Goal: Information Seeking & Learning: Learn about a topic

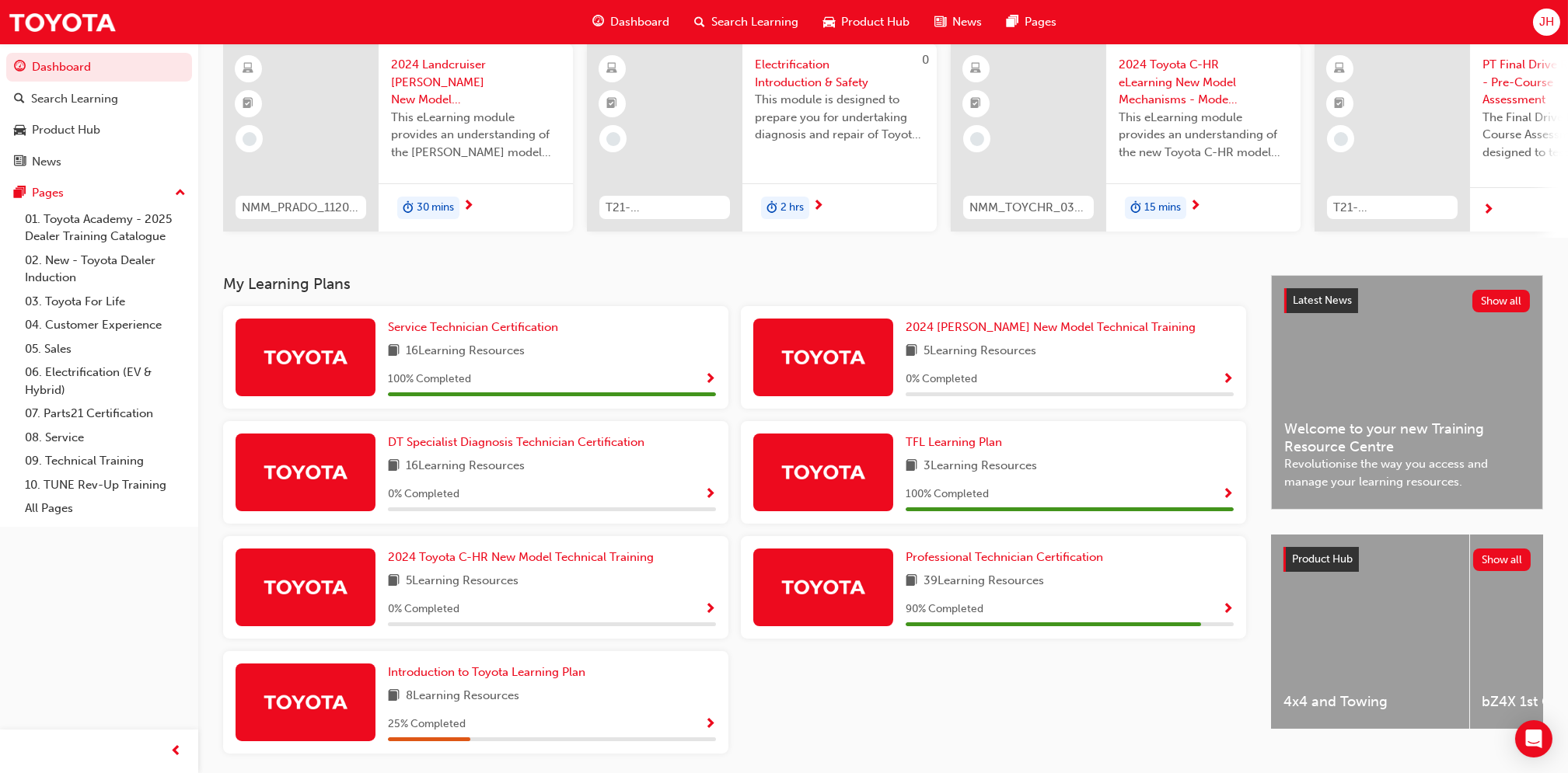
scroll to position [182, 0]
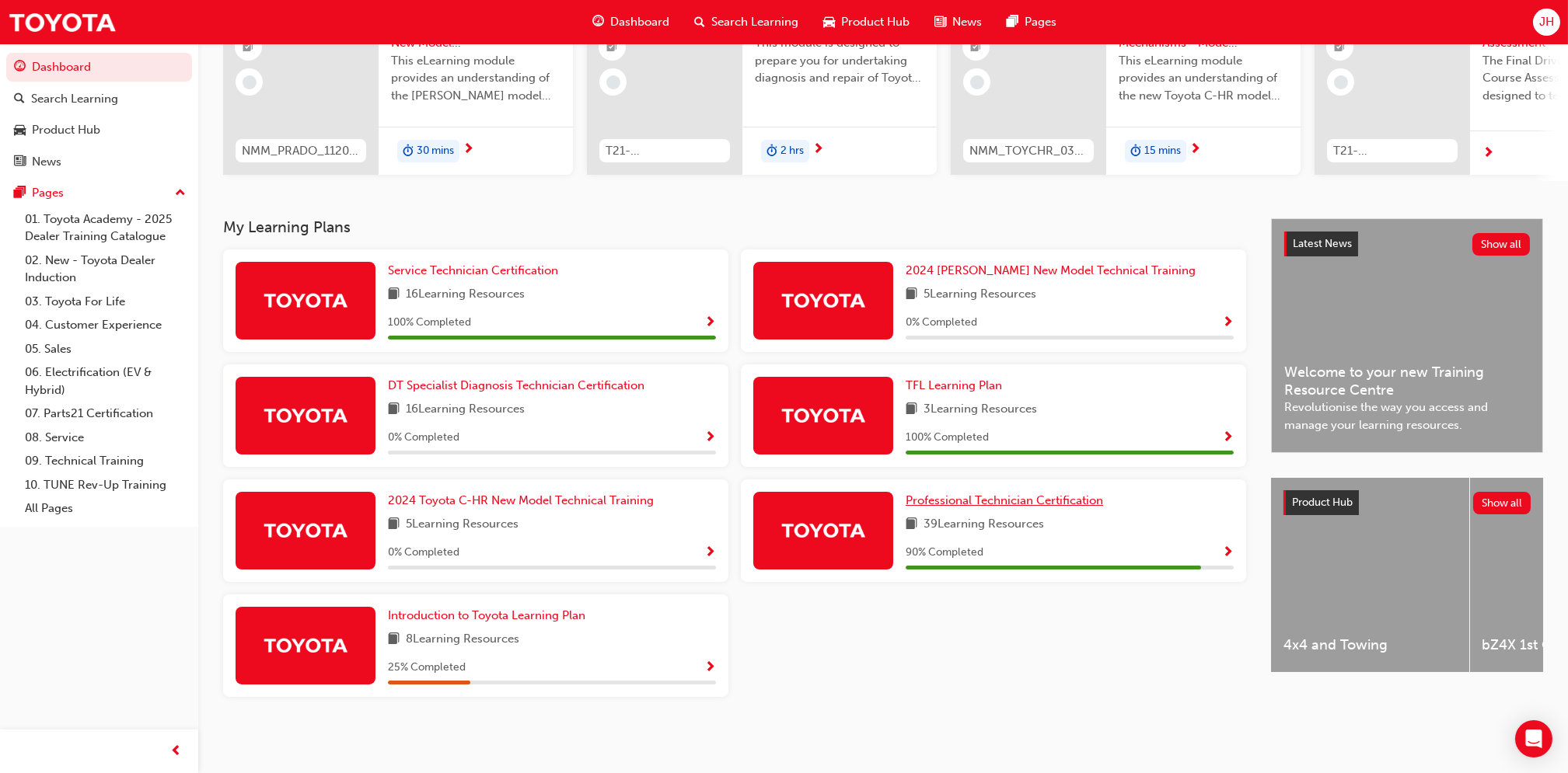
click at [1027, 504] on span "Professional Technician Certification" at bounding box center [1004, 500] width 198 height 14
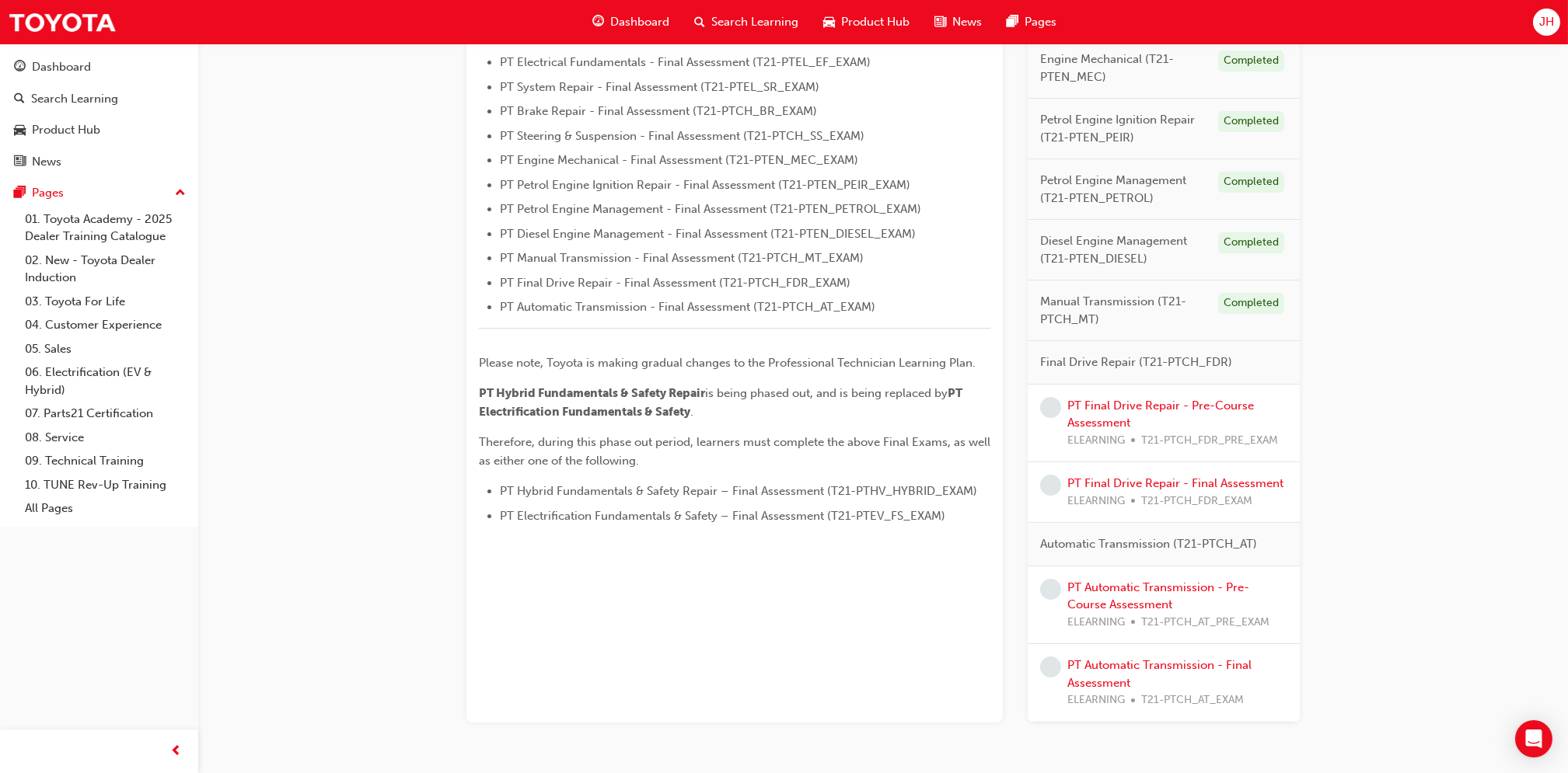
scroll to position [567, 0]
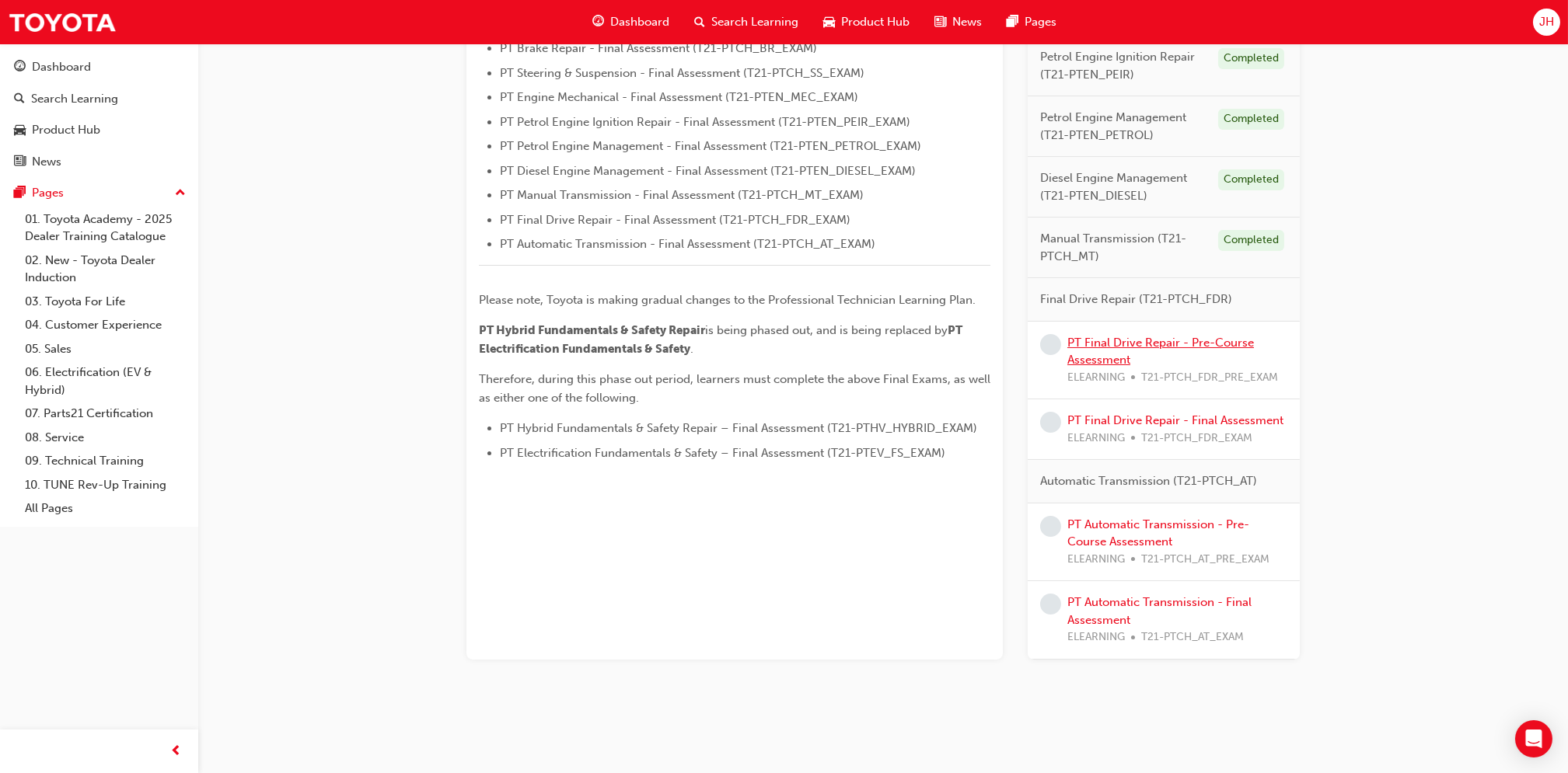
click at [1096, 353] on link "PT Final Drive Repair - Pre-Course Assessment" at bounding box center [1160, 352] width 187 height 32
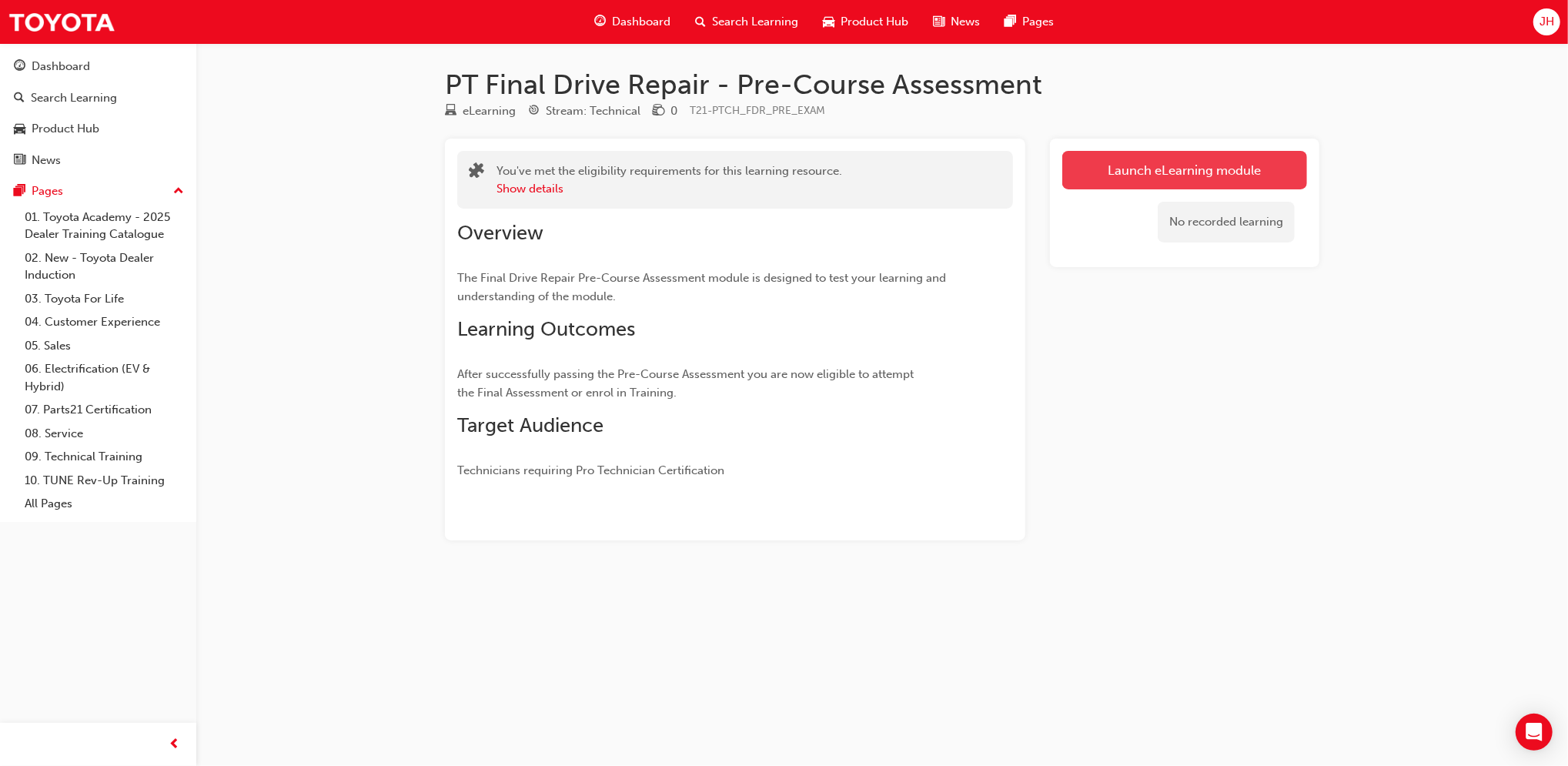
click at [1113, 181] on link "Launch eLearning module" at bounding box center [1185, 170] width 245 height 38
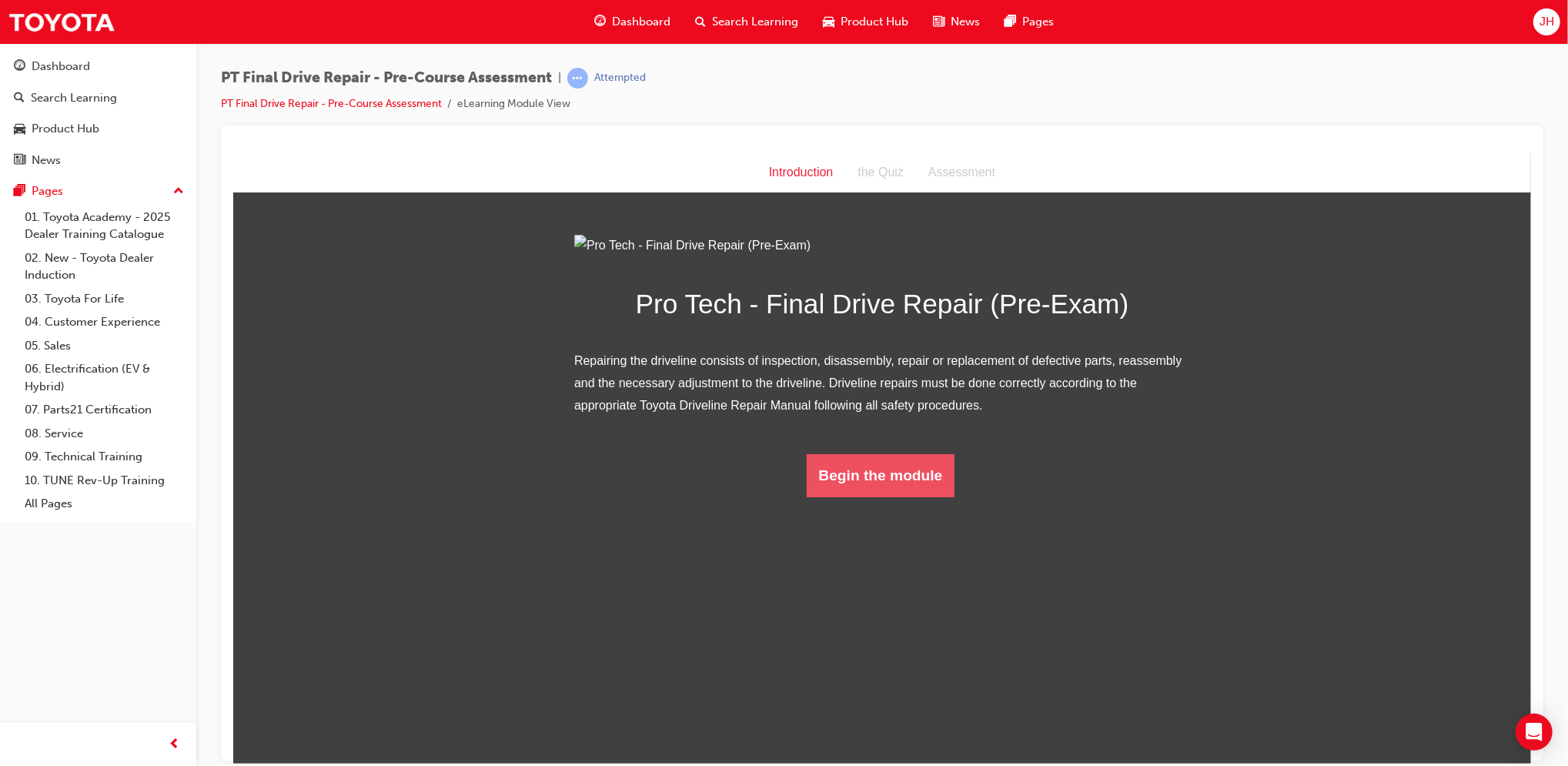
click at [901, 497] on button "Begin the module" at bounding box center [880, 476] width 149 height 43
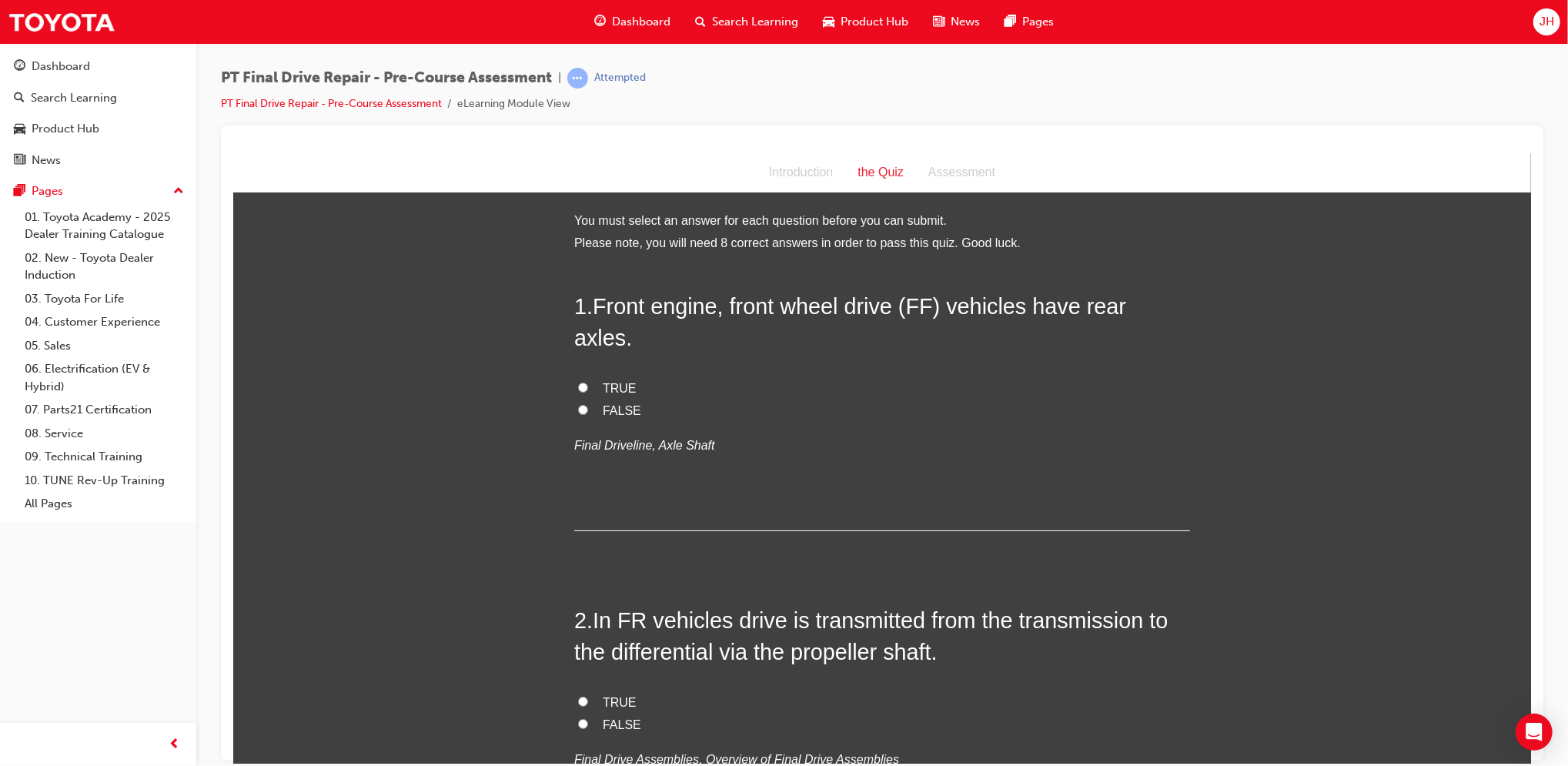
click at [588, 400] on label "FALSE" at bounding box center [881, 411] width 616 height 22
click at [587, 404] on input "FALSE" at bounding box center [582, 409] width 10 height 10
radio input "true"
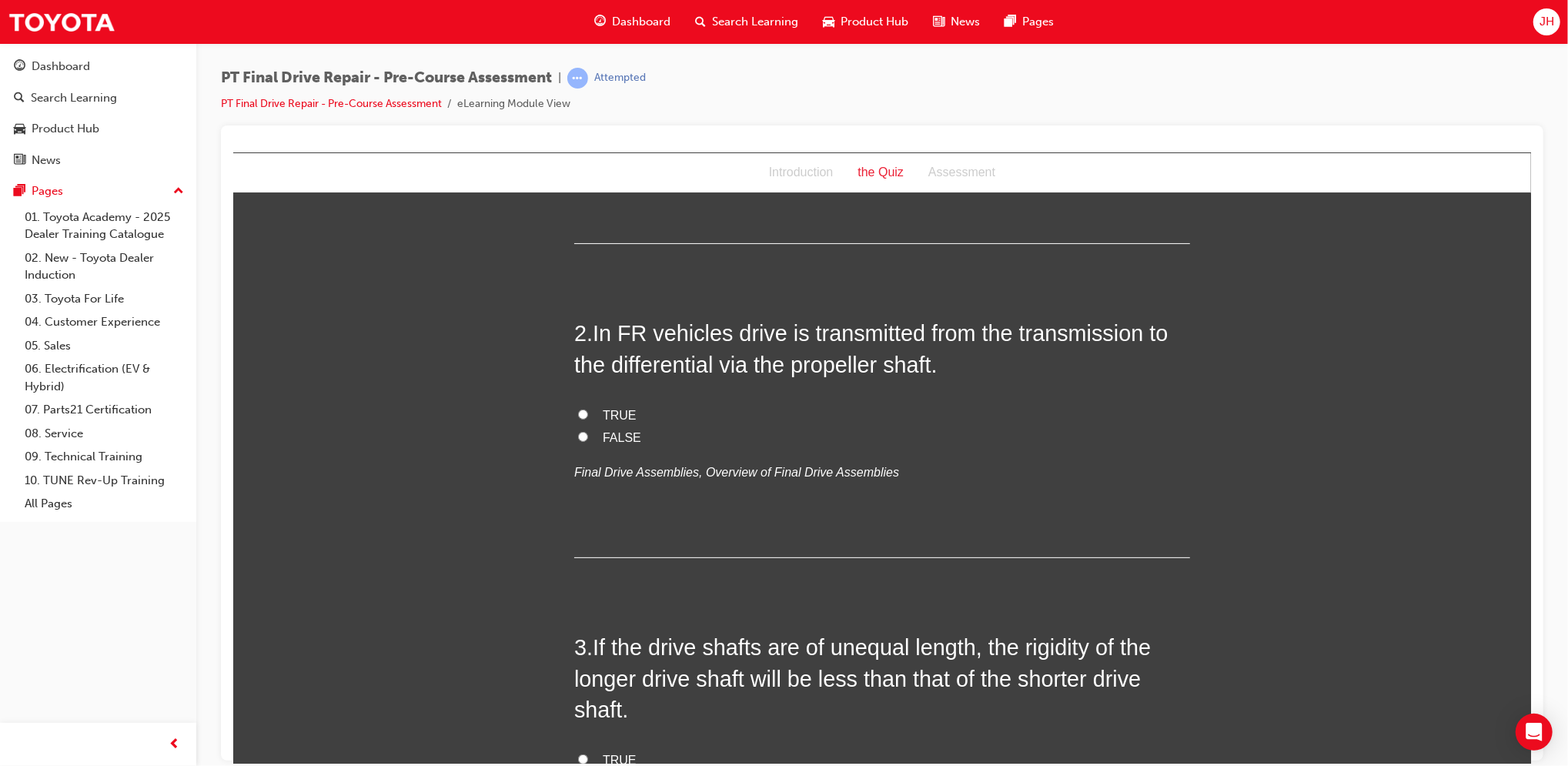
scroll to position [290, 0]
click at [606, 406] on span "TRUE" at bounding box center [619, 412] width 34 height 13
click at [587, 407] on input "TRUE" at bounding box center [582, 412] width 10 height 10
radio input "true"
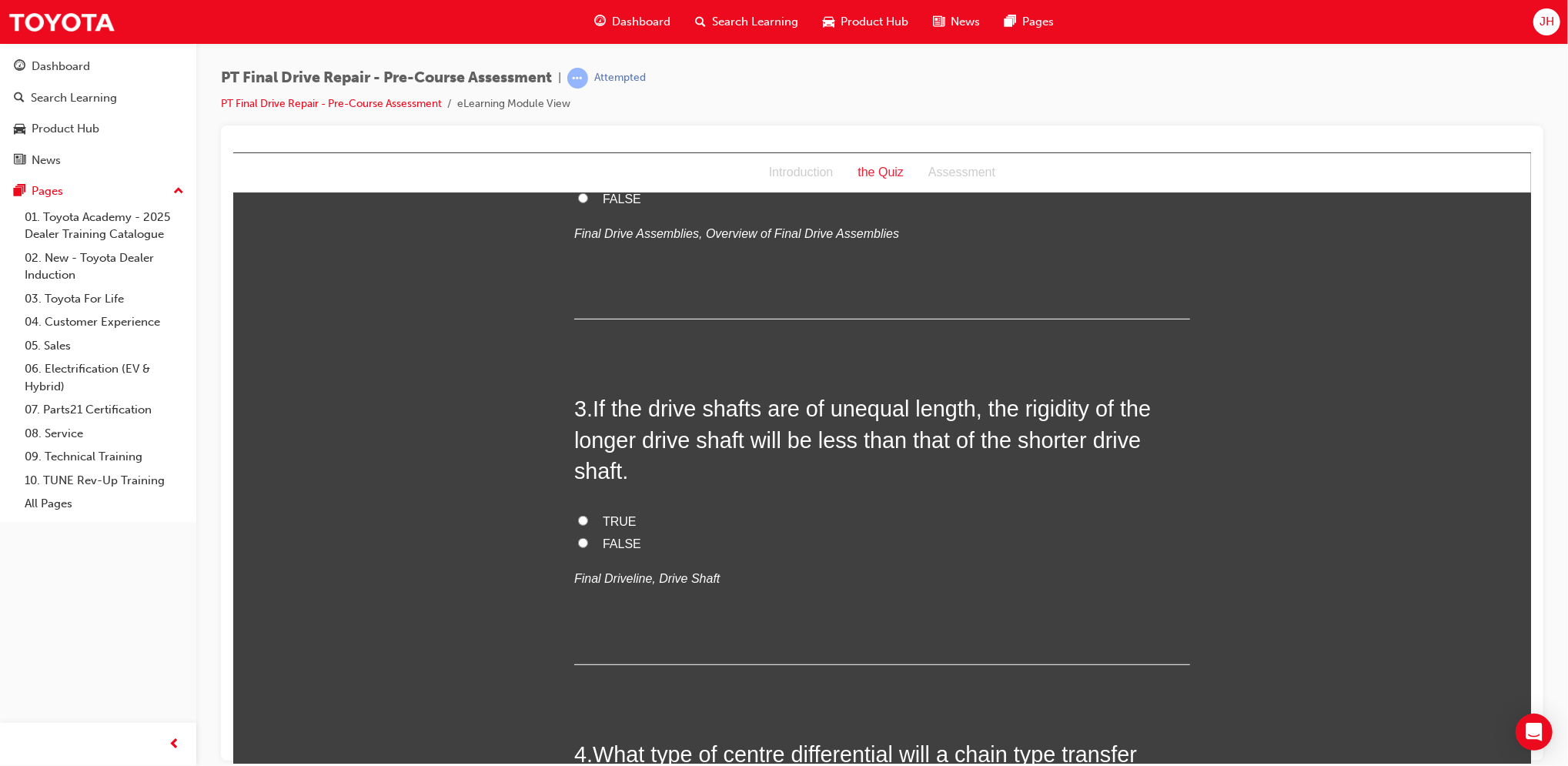
scroll to position [529, 0]
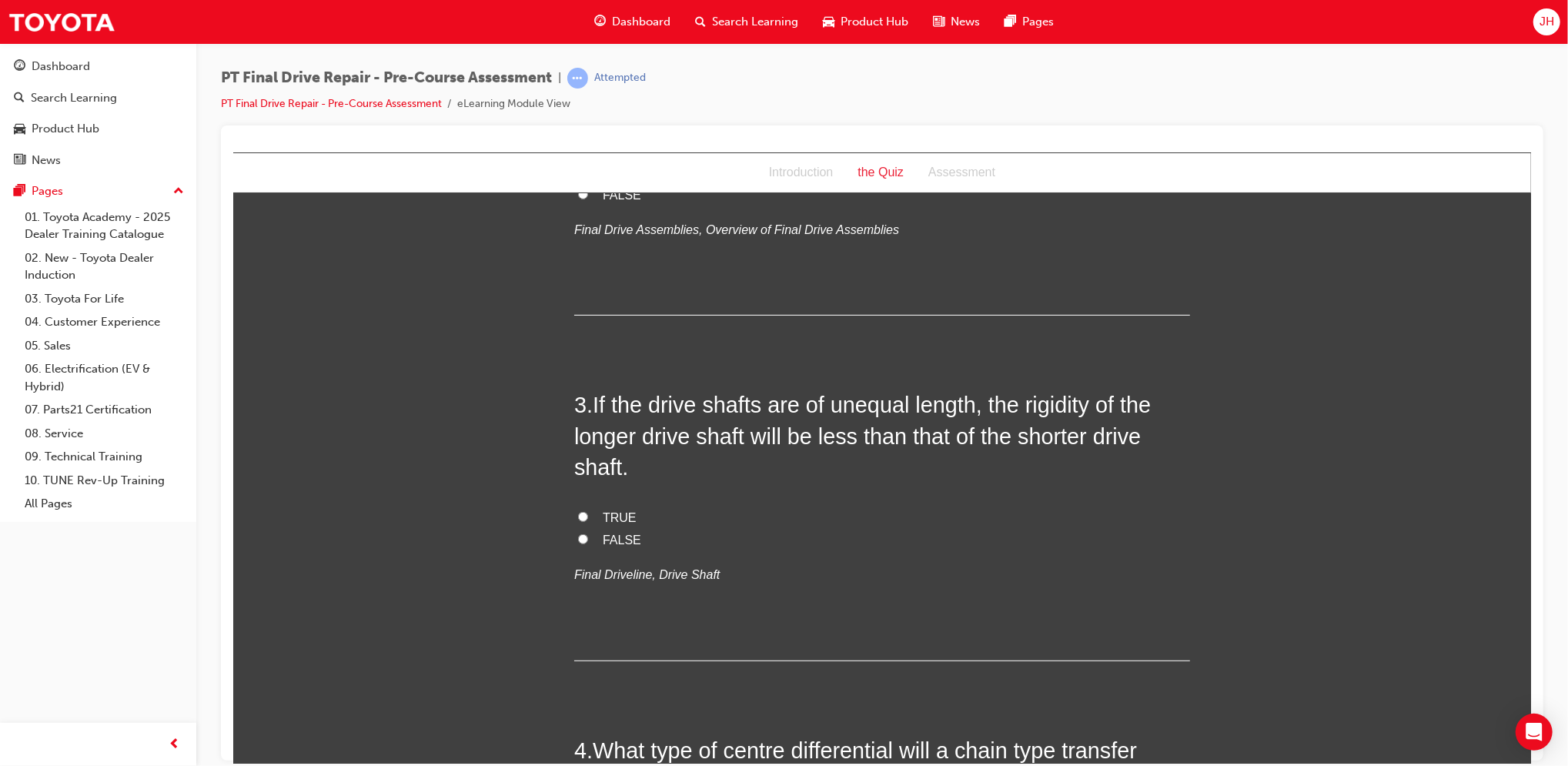
click at [602, 510] on span "TRUE" at bounding box center [619, 517] width 34 height 13
click at [587, 511] on input "TRUE" at bounding box center [582, 516] width 10 height 10
radio input "true"
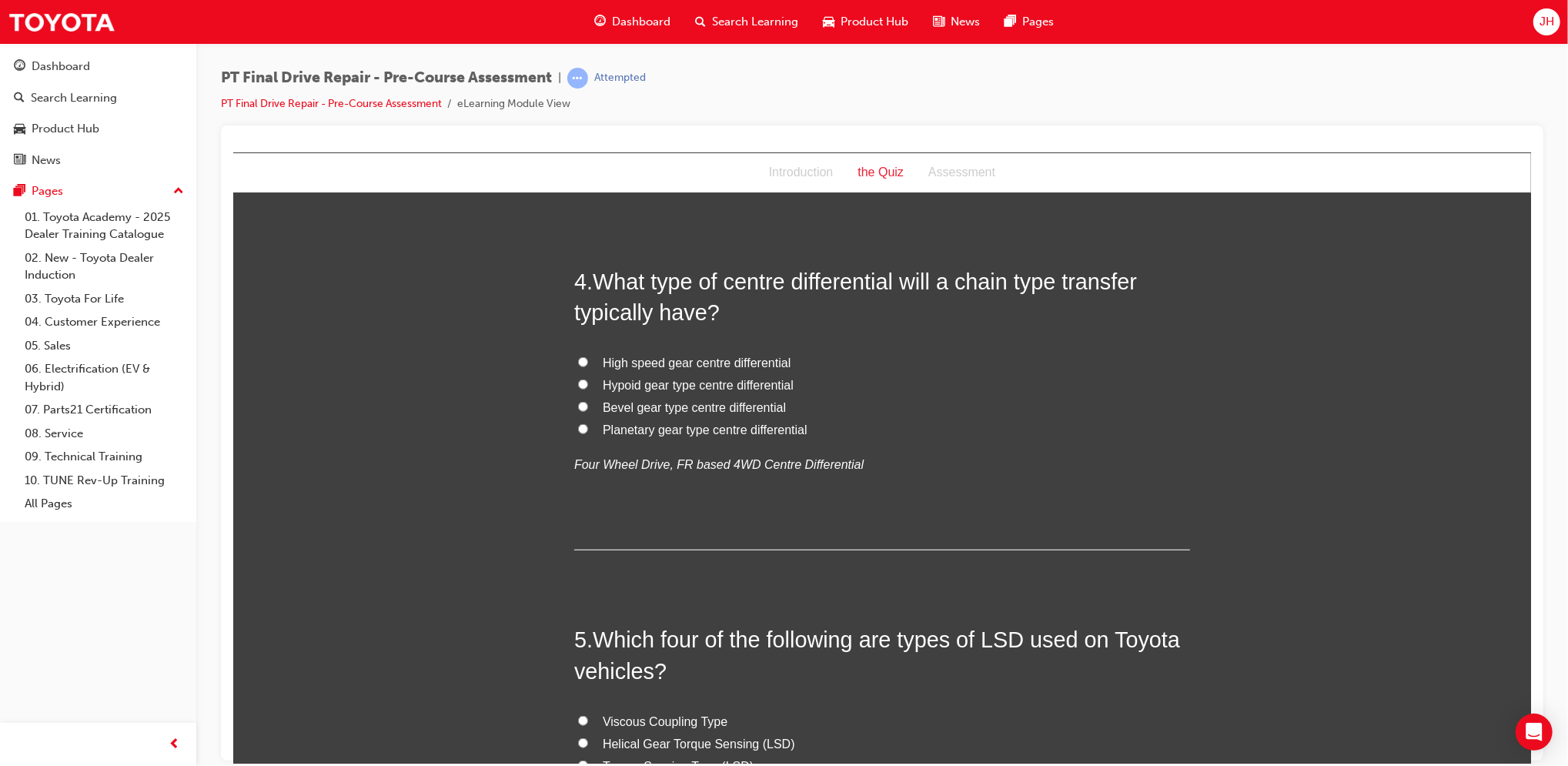
scroll to position [1000, 0]
click at [673, 377] on span "Hypoid gear type centre differential" at bounding box center [698, 383] width 191 height 13
click at [587, 378] on input "Hypoid gear type centre differential" at bounding box center [582, 383] width 10 height 10
radio input "true"
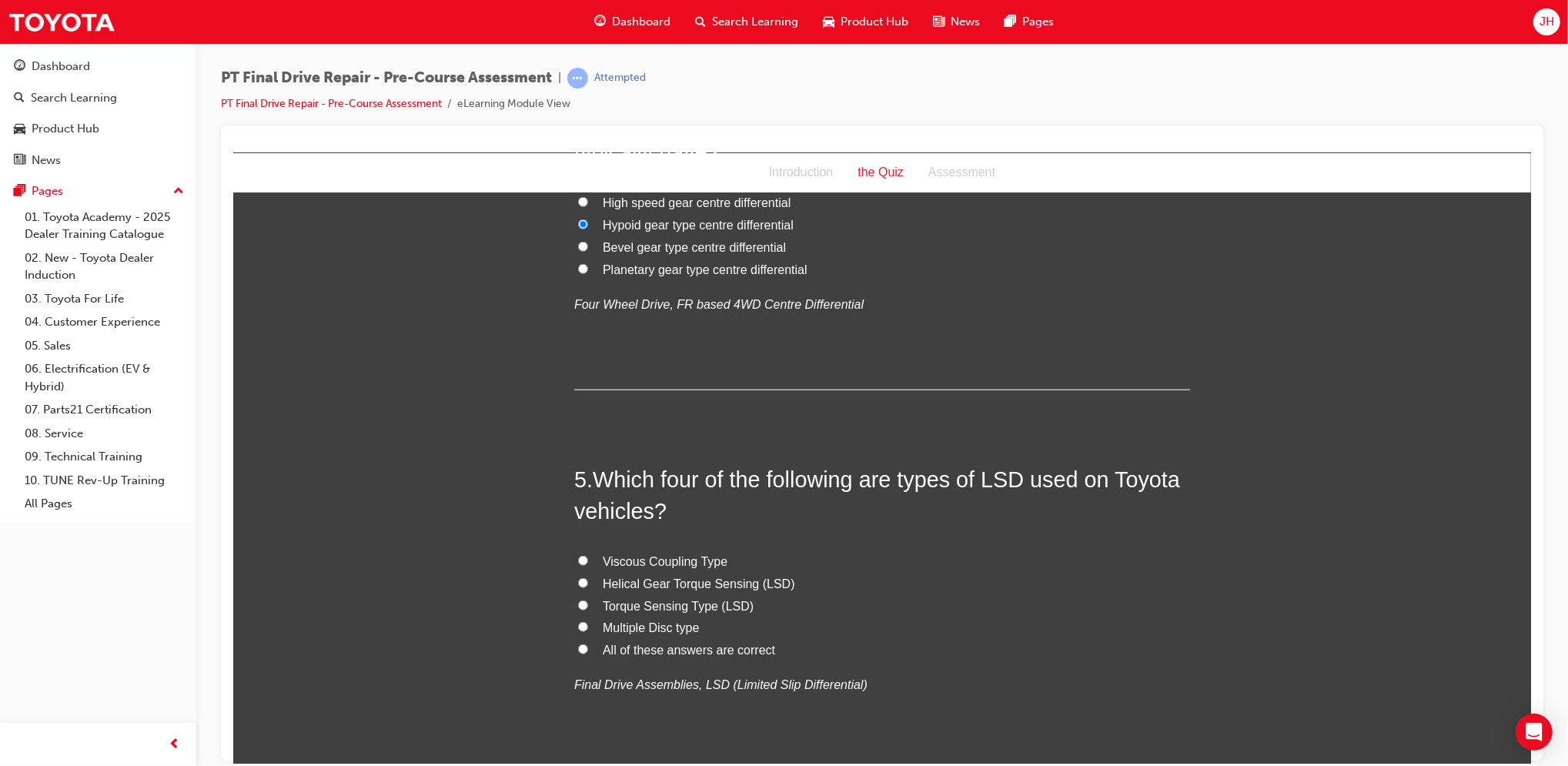
scroll to position [1160, 0]
click at [758, 261] on span "Planetary gear type centre differential" at bounding box center [704, 268] width 205 height 13
click at [587, 261] on input "Planetary gear type centre differential" at bounding box center [582, 266] width 10 height 10
radio input "true"
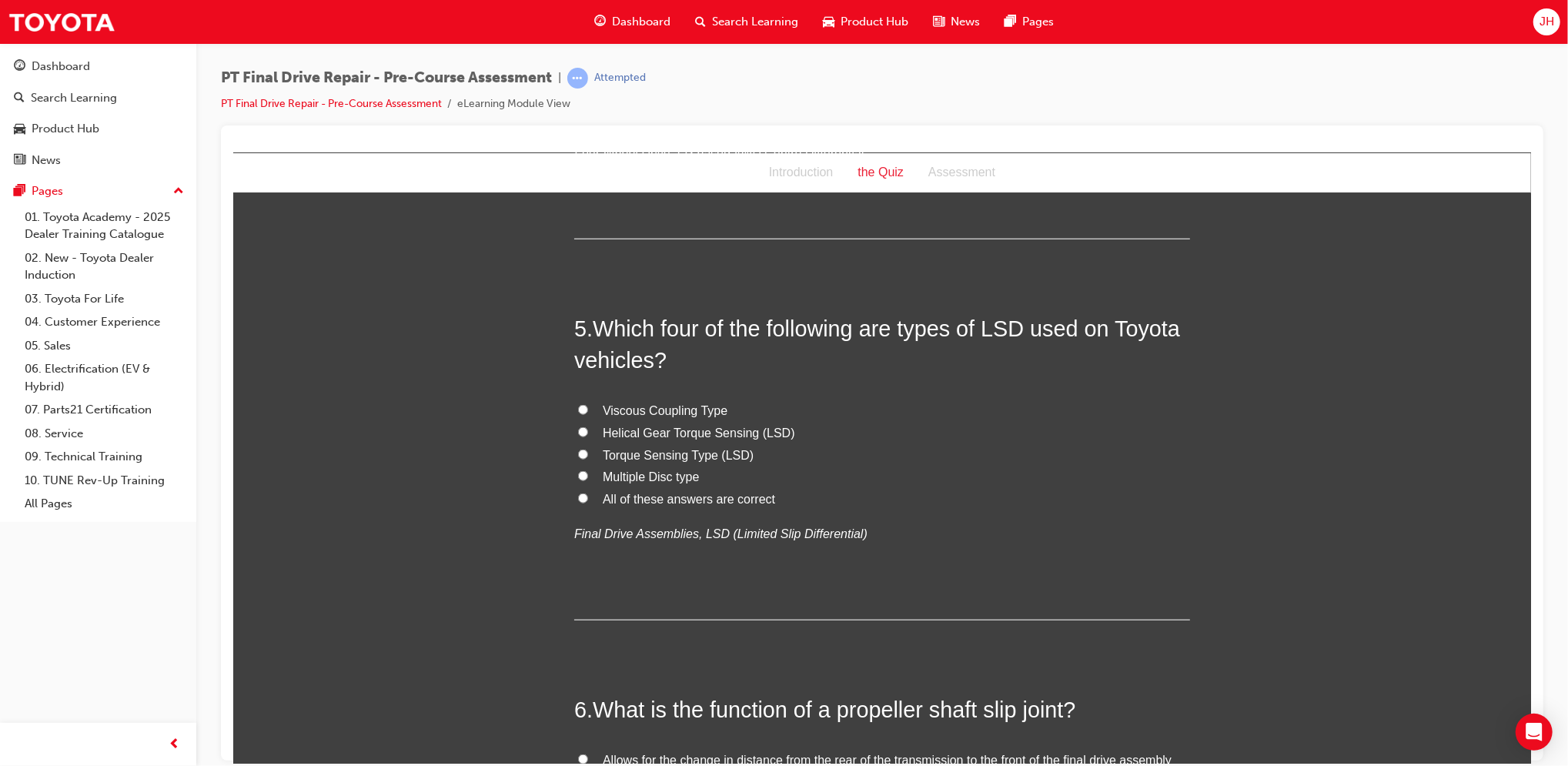
scroll to position [1322, 0]
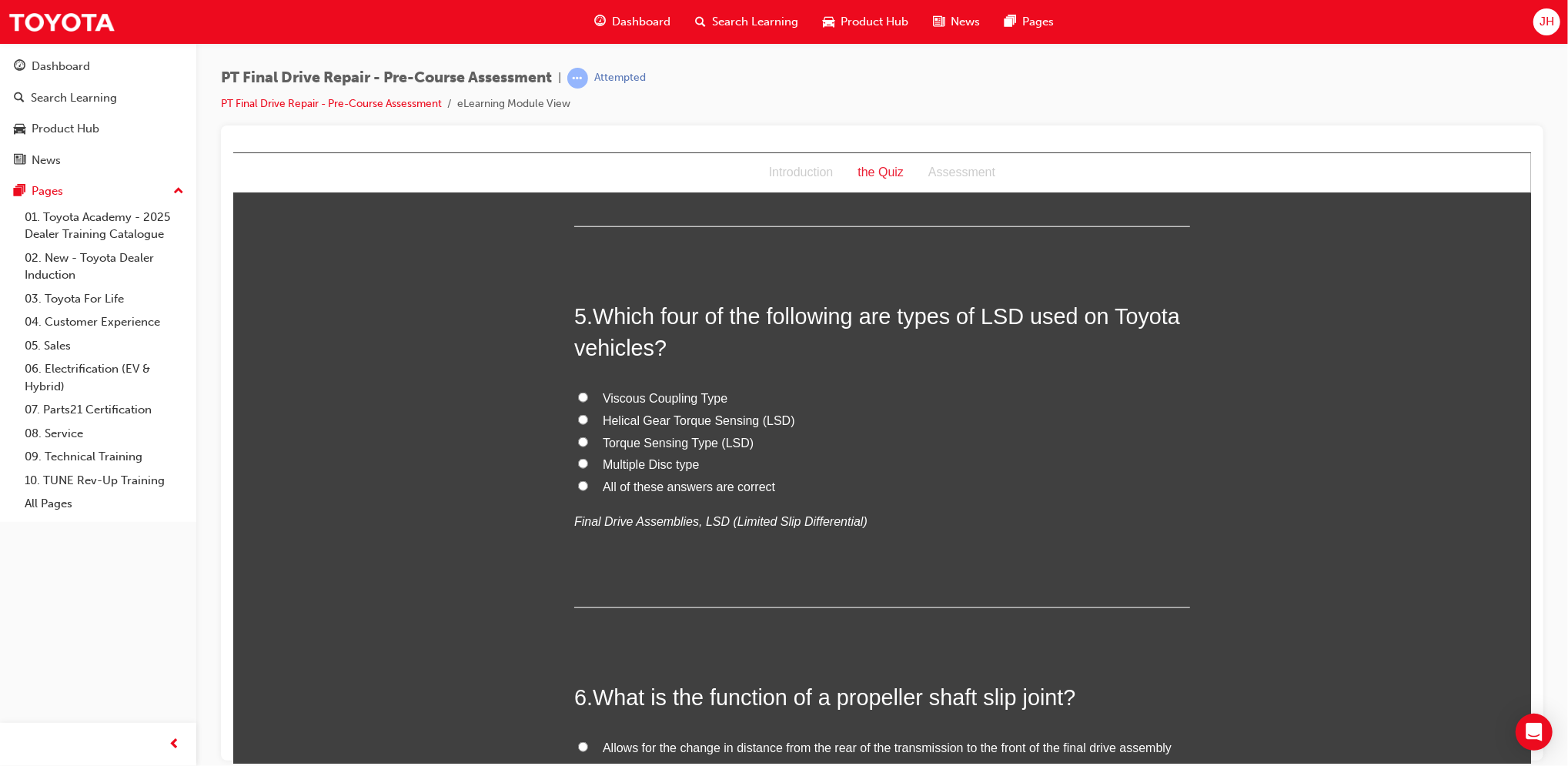
click at [734, 480] on span "All of these answers are correct" at bounding box center [689, 486] width 173 height 13
click at [587, 481] on input "All of these answers are correct" at bounding box center [582, 485] width 10 height 10
radio input "true"
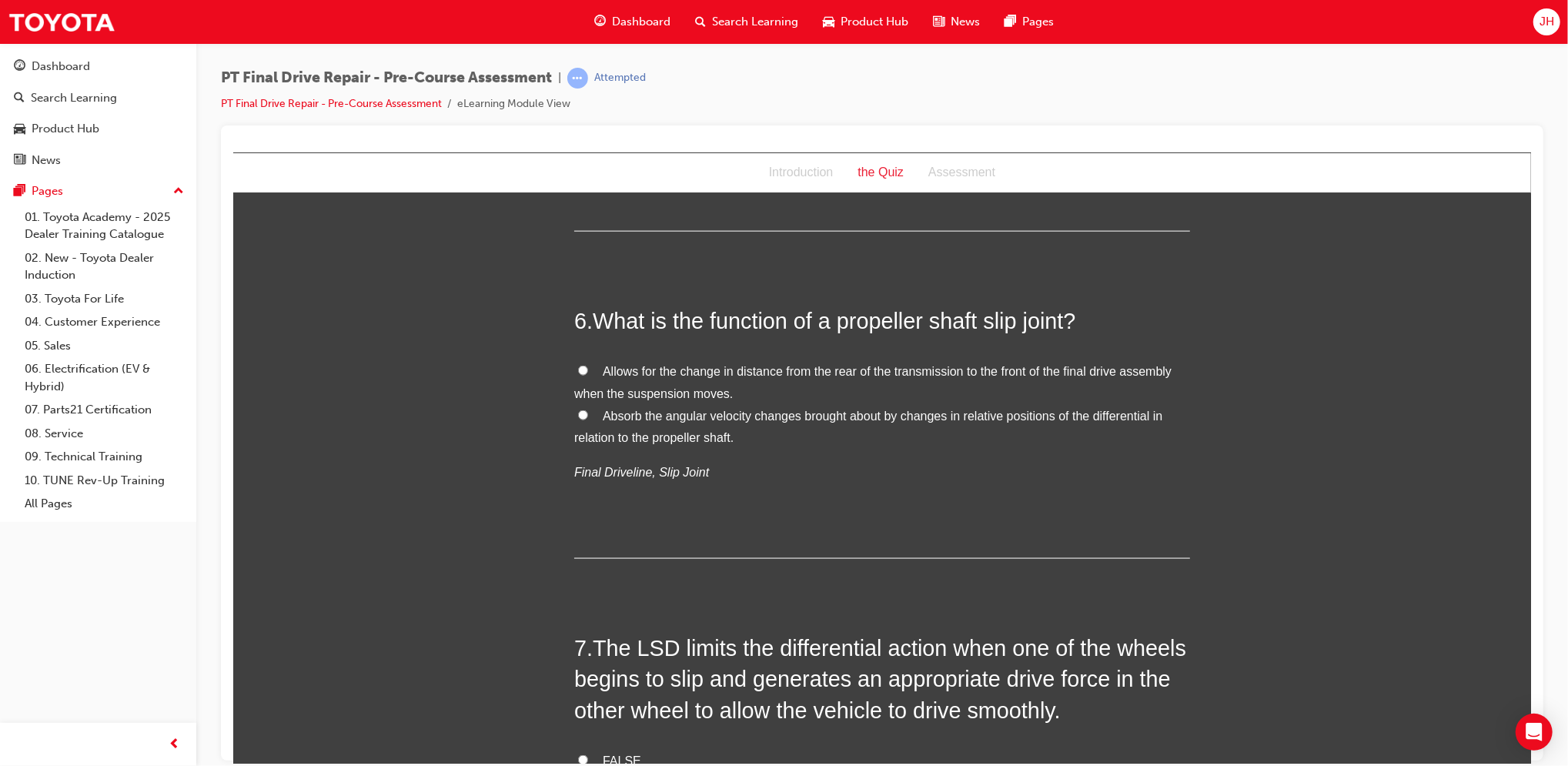
scroll to position [1700, 0]
click at [686, 363] on span "Allows for the change in distance from the rear of the transmission to the fron…" at bounding box center [872, 380] width 597 height 36
click at [587, 363] on input "Allows for the change in distance from the rear of the transmission to the fron…" at bounding box center [582, 368] width 10 height 10
radio input "true"
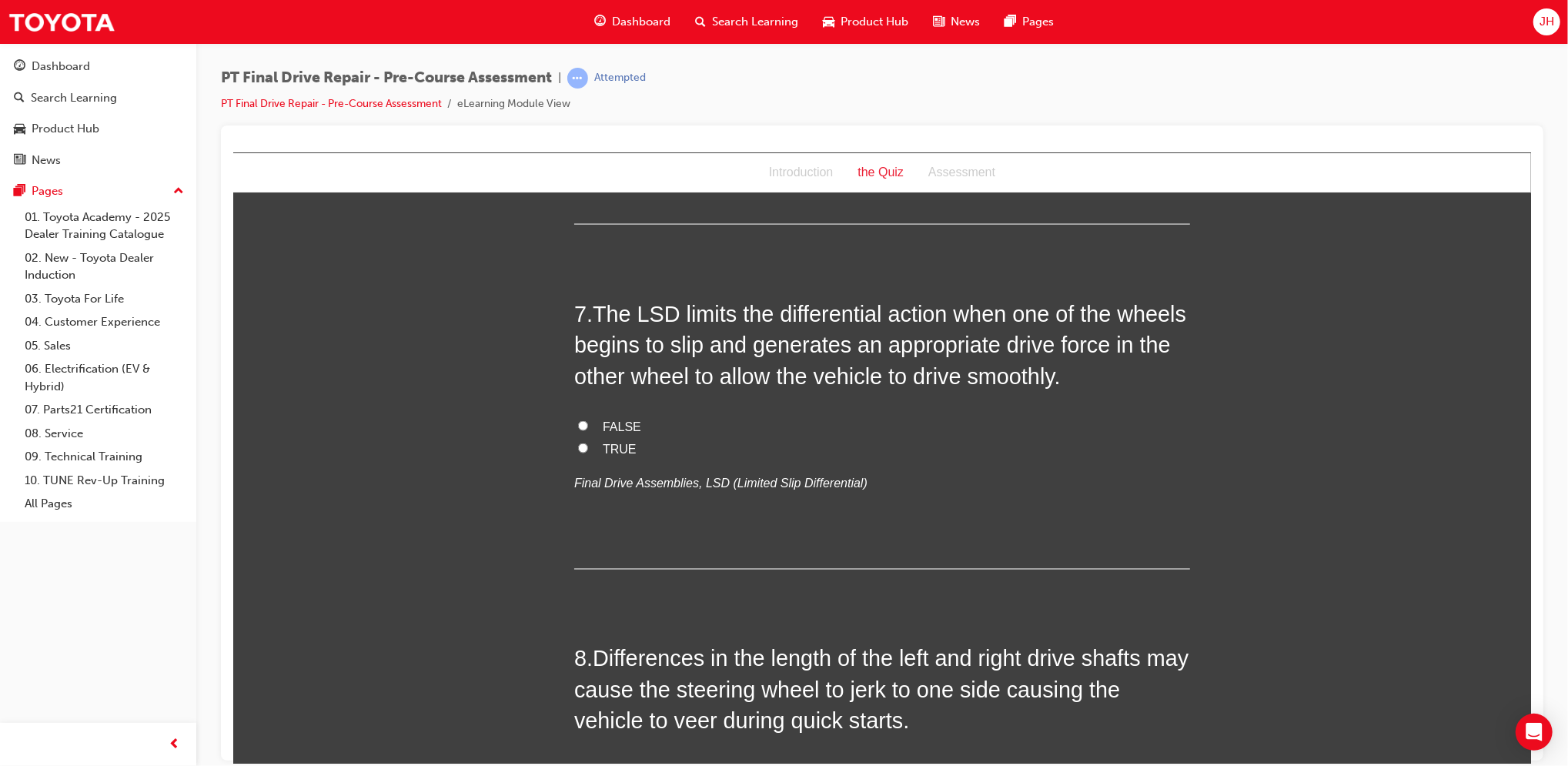
scroll to position [2041, 0]
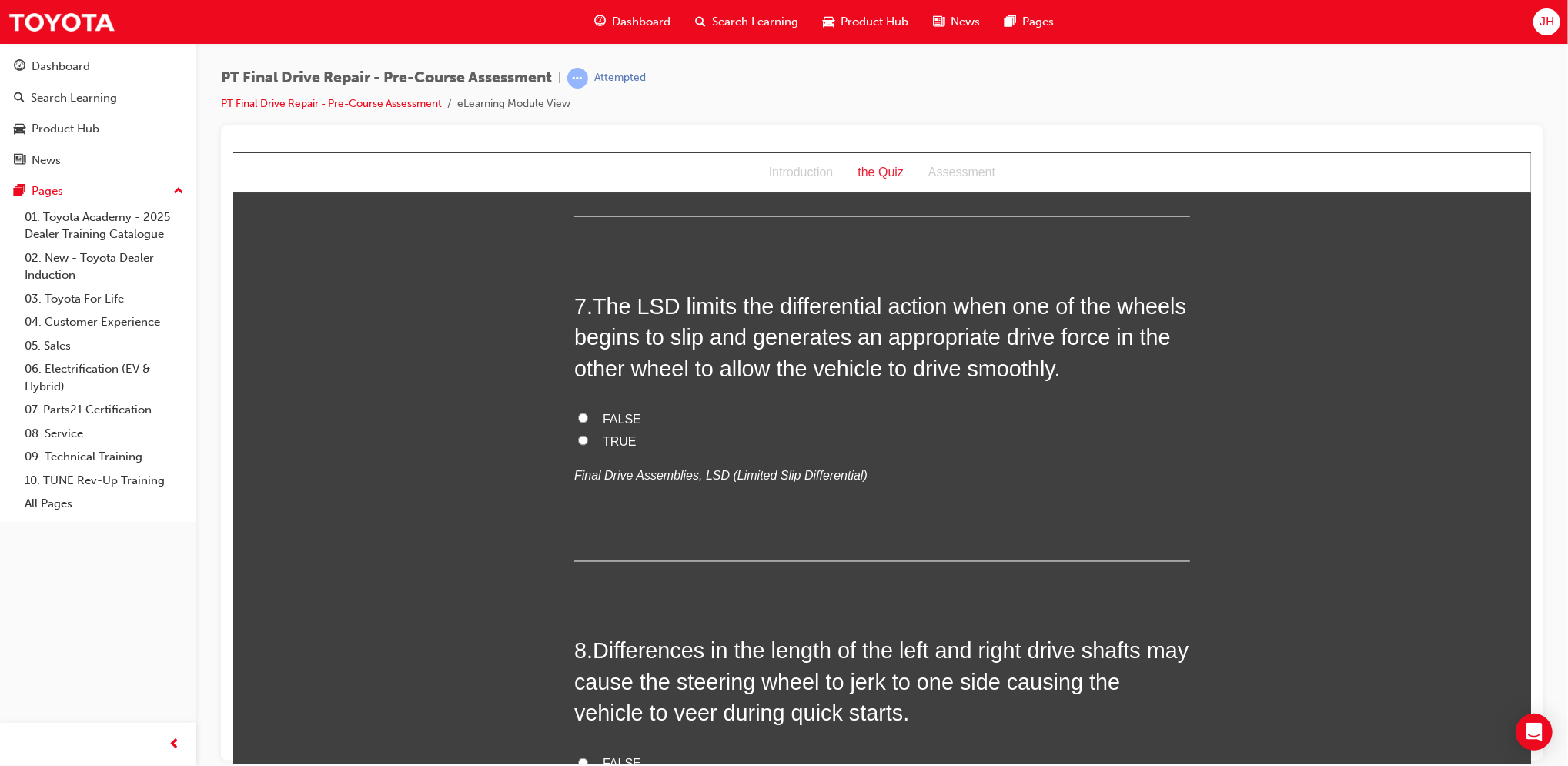
click at [603, 434] on span "TRUE" at bounding box center [619, 441] width 34 height 13
click at [587, 435] on input "TRUE" at bounding box center [582, 440] width 10 height 10
radio input "true"
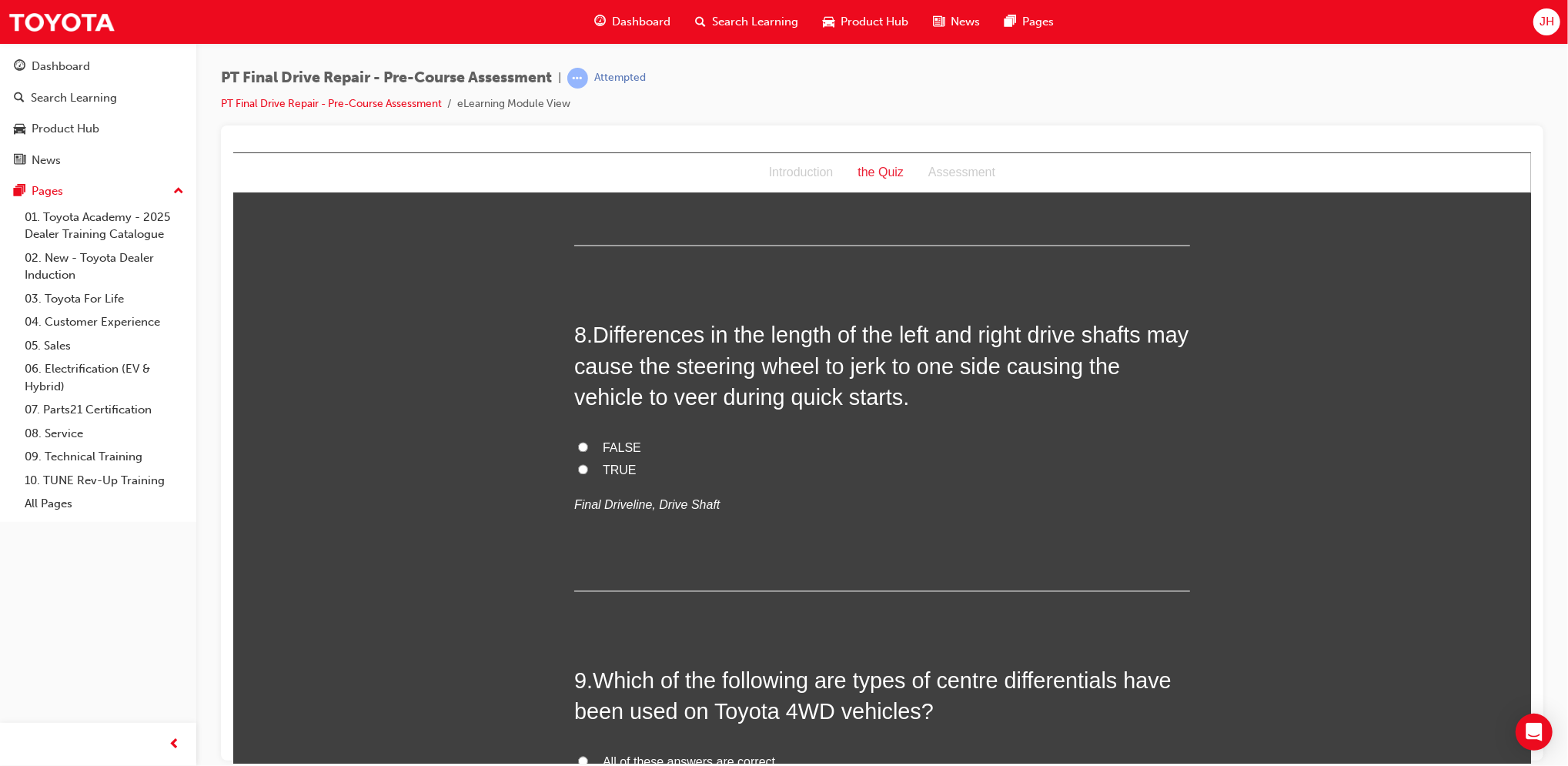
scroll to position [2358, 0]
click at [602, 462] on span "TRUE" at bounding box center [619, 469] width 34 height 13
click at [587, 463] on input "TRUE" at bounding box center [582, 468] width 10 height 10
radio input "true"
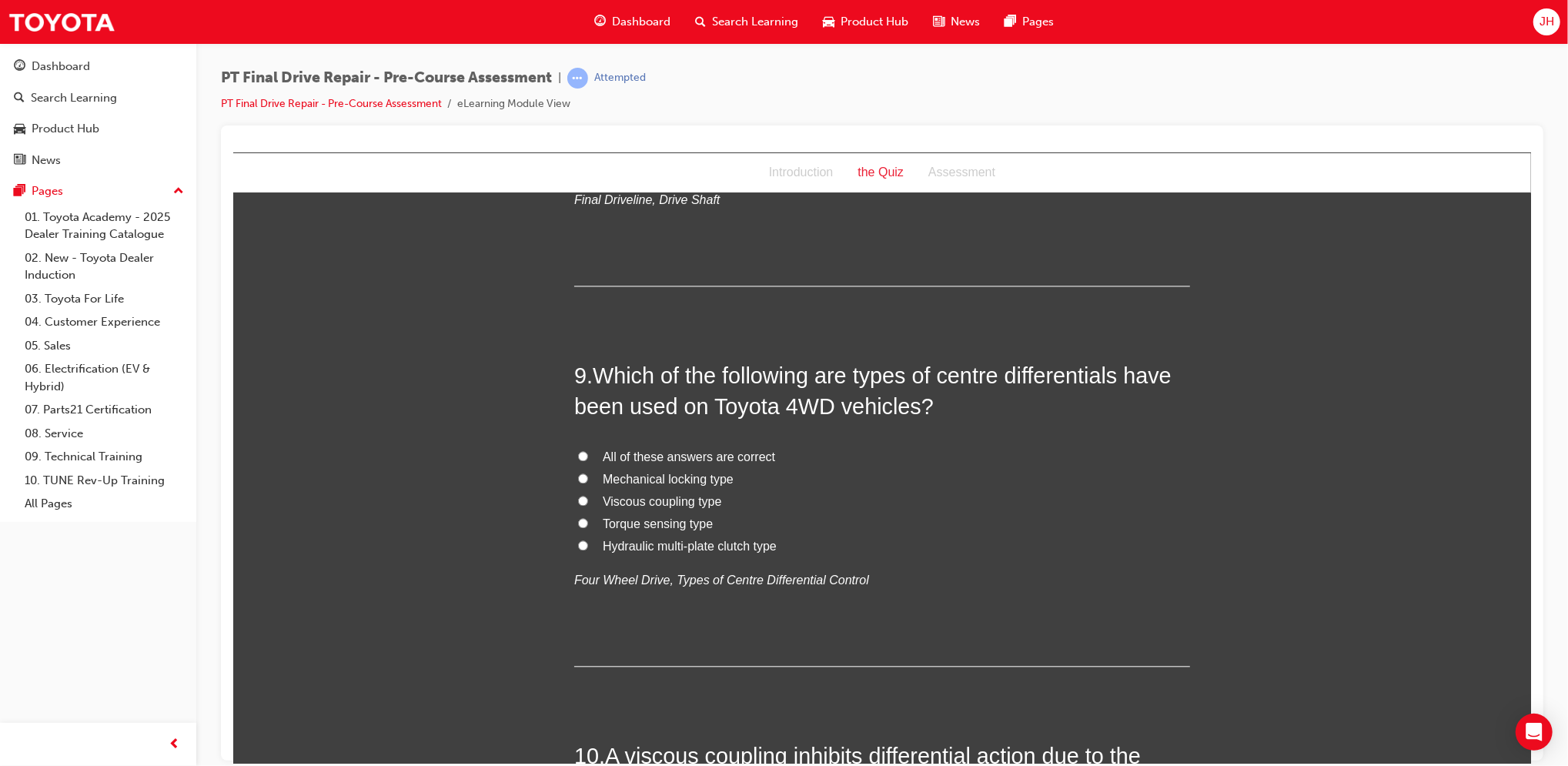
scroll to position [2667, 0]
